Goal: Task Accomplishment & Management: Manage account settings

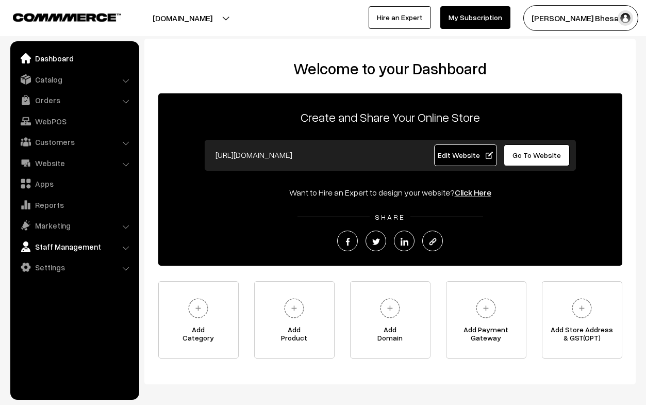
click at [57, 246] on link "Staff Management" at bounding box center [74, 246] width 123 height 19
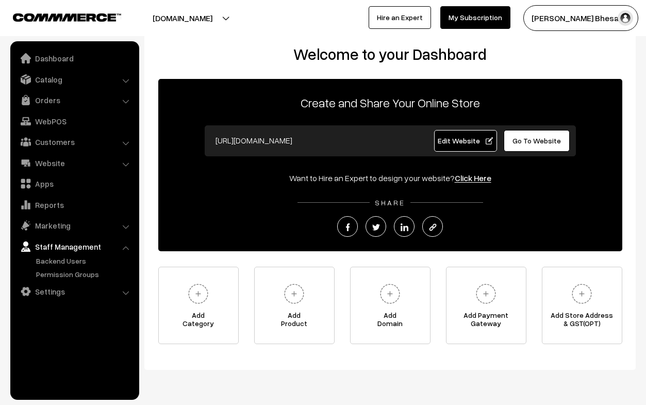
scroll to position [15, 0]
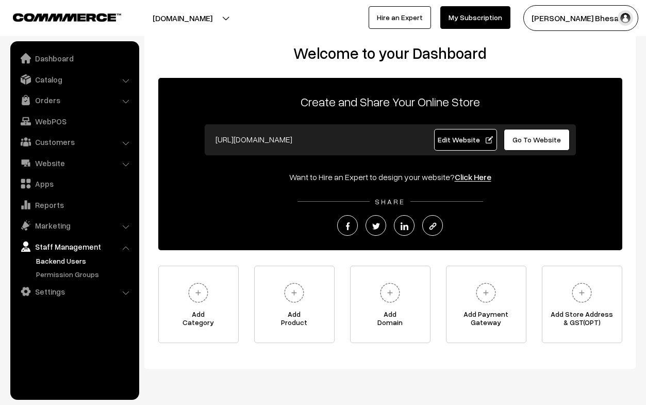
click at [66, 263] on link "Backend Users" at bounding box center [84, 260] width 102 height 11
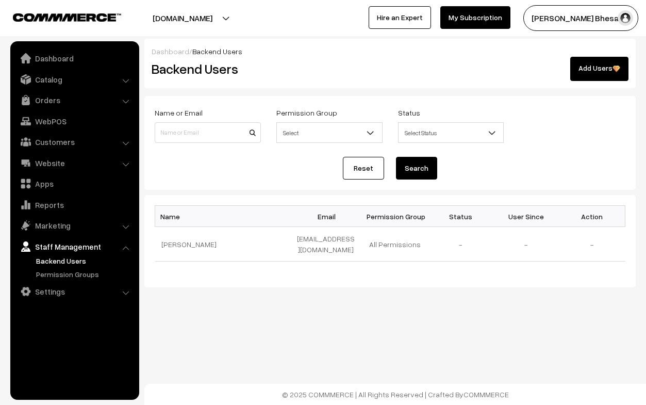
click at [593, 73] on link "Add Users" at bounding box center [599, 69] width 58 height 24
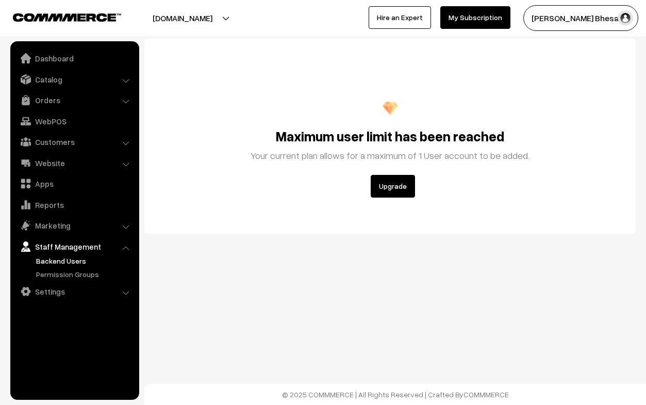
click at [70, 19] on img at bounding box center [67, 17] width 108 height 8
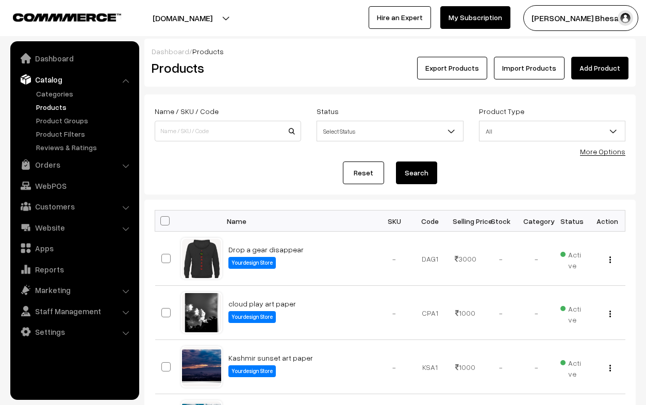
click at [99, 17] on img at bounding box center [67, 17] width 108 height 8
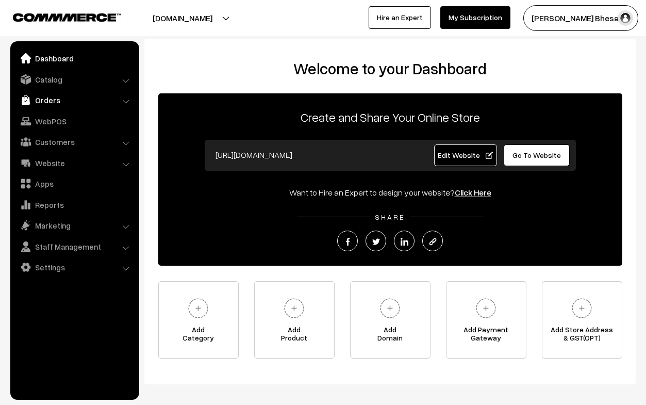
click at [44, 100] on link "Orders" at bounding box center [74, 100] width 123 height 19
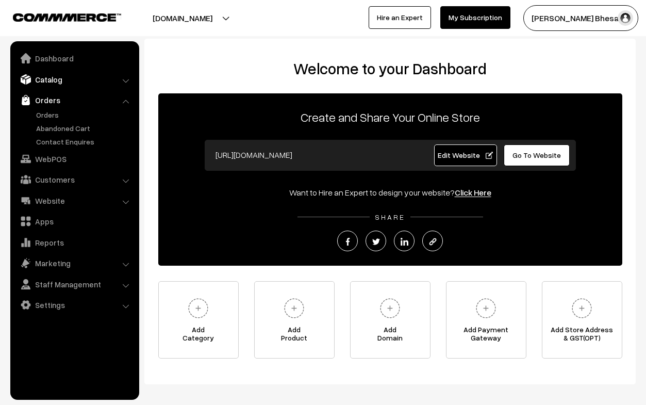
click at [40, 82] on link "Catalog" at bounding box center [74, 79] width 123 height 19
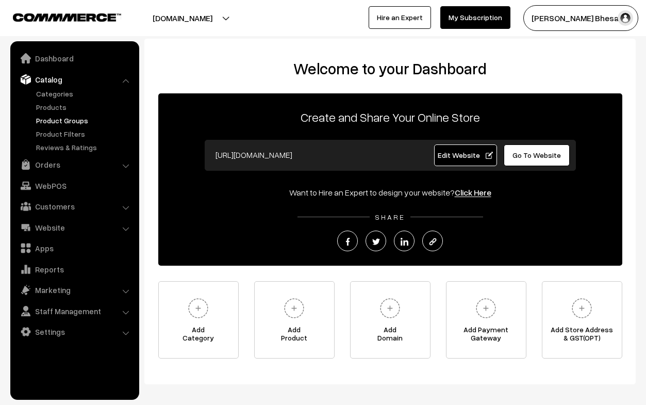
click at [49, 121] on link "Product Groups" at bounding box center [84, 120] width 102 height 11
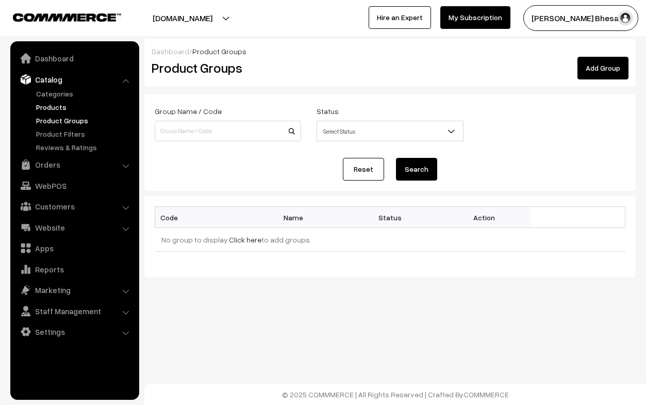
click at [59, 108] on link "Products" at bounding box center [84, 107] width 102 height 11
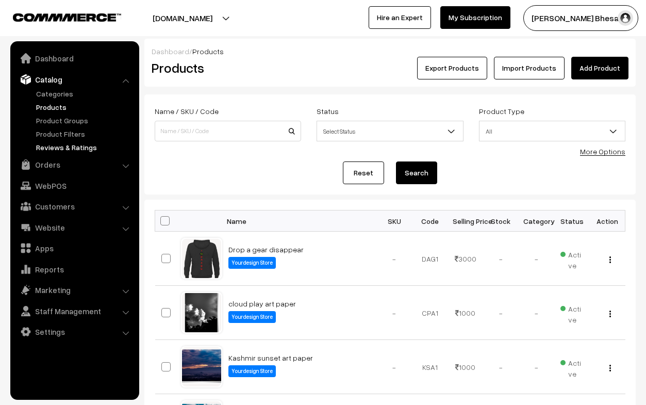
click at [62, 147] on link "Reviews & Ratings" at bounding box center [84, 147] width 102 height 11
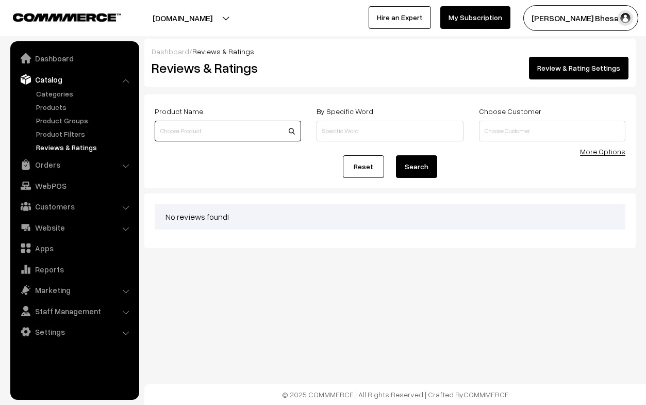
click at [217, 130] on input at bounding box center [228, 131] width 146 height 21
